Goal: Task Accomplishment & Management: Use online tool/utility

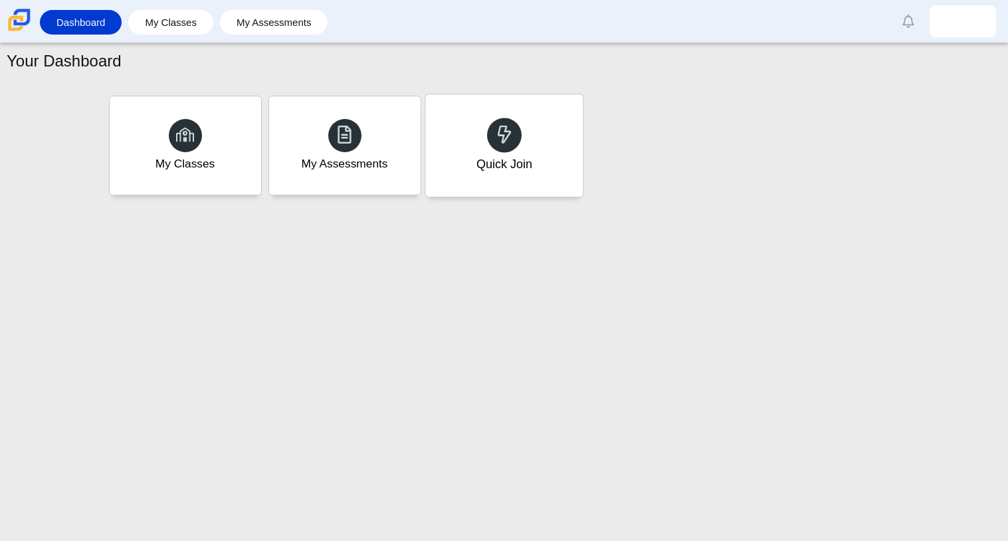
click at [473, 114] on div "Quick Join" at bounding box center [504, 145] width 158 height 102
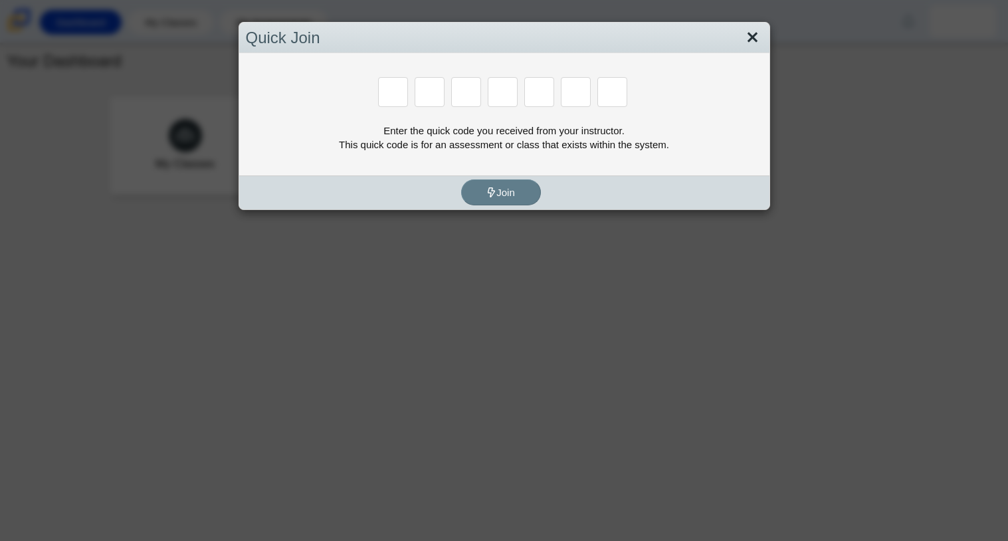
click at [749, 36] on link "Close" at bounding box center [753, 38] width 21 height 23
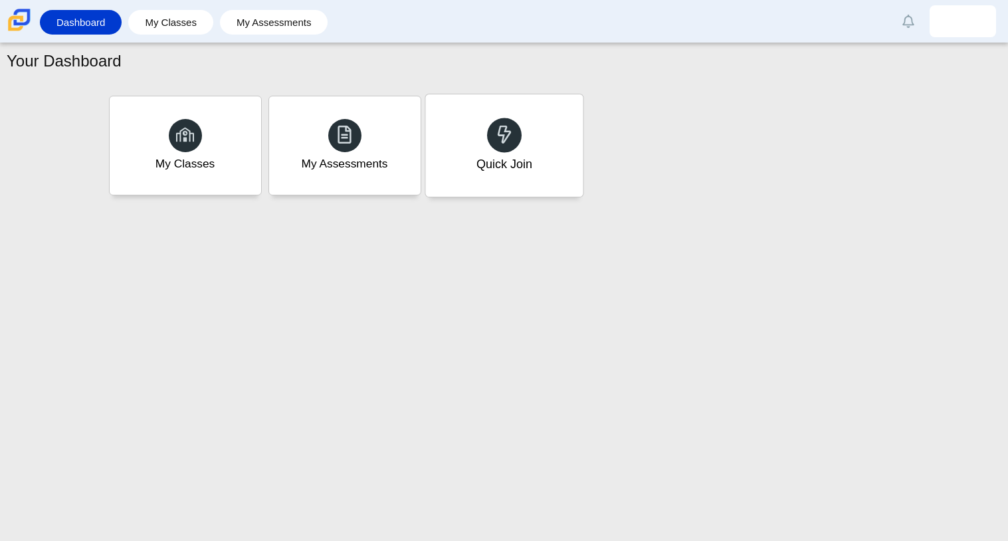
click at [495, 145] on span at bounding box center [504, 134] width 19 height 21
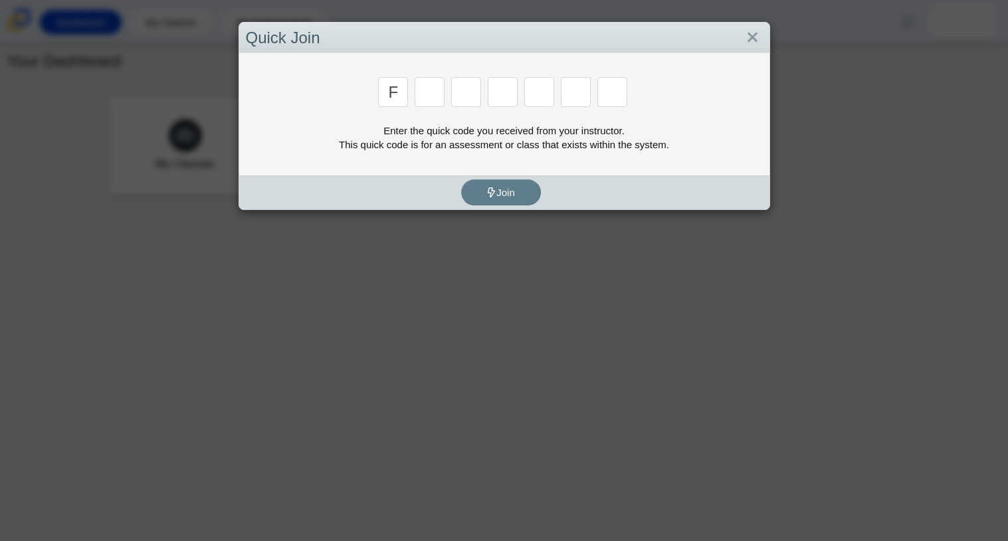
type input "f"
type input "h"
type input "f"
type input "7"
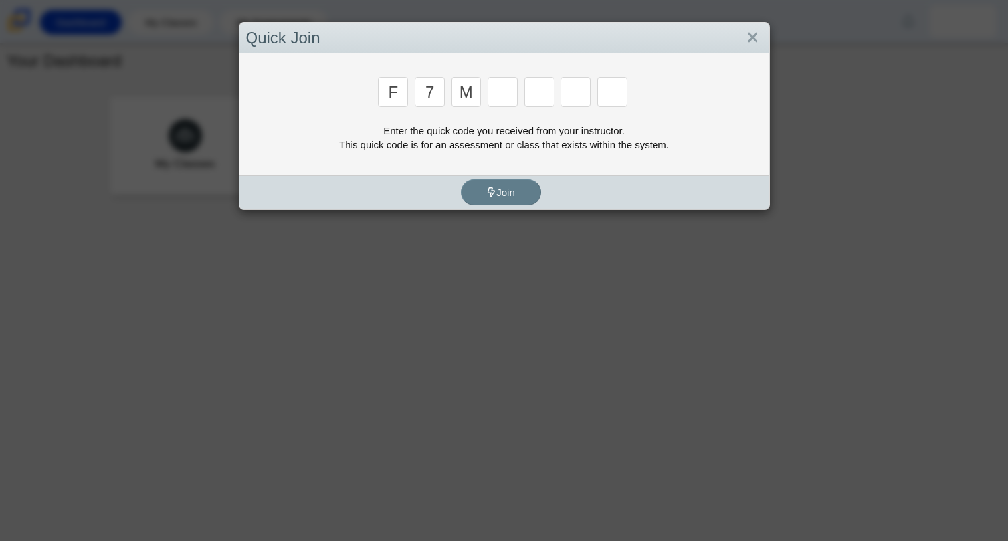
type input "m"
type input "c"
type input "h"
type input "w"
type input "k"
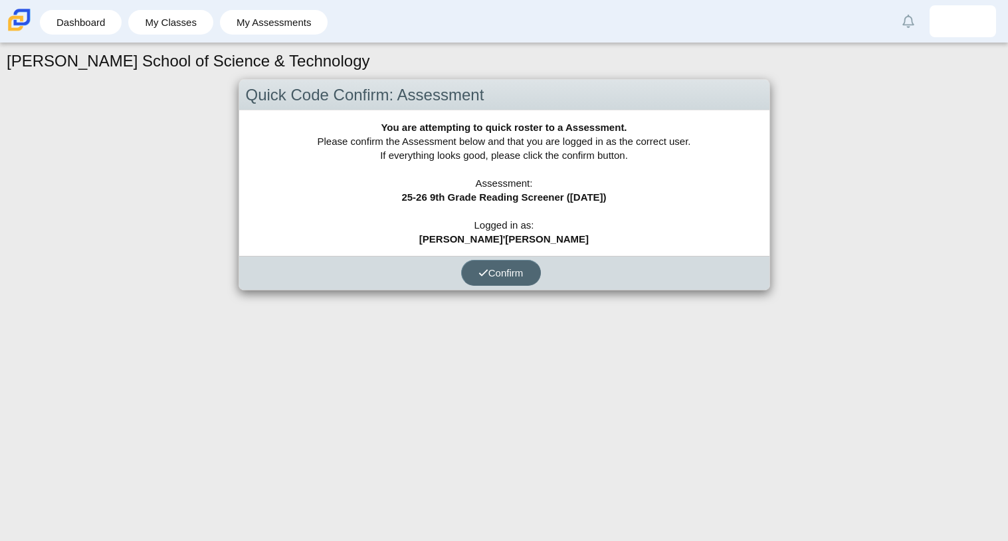
click at [482, 275] on icon "submit" at bounding box center [484, 273] width 10 height 10
